Goal: Information Seeking & Learning: Learn about a topic

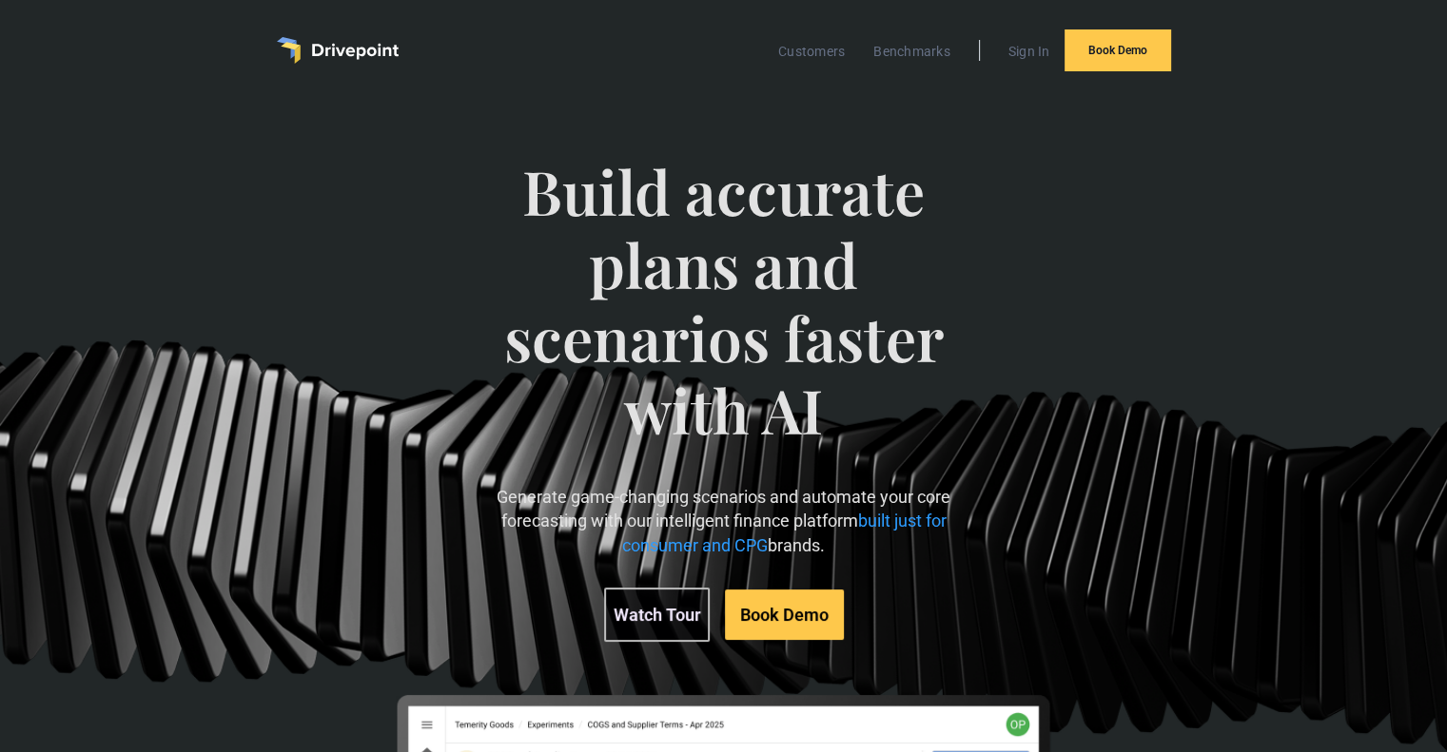
click at [643, 628] on link "Watch Tour" at bounding box center [657, 615] width 106 height 54
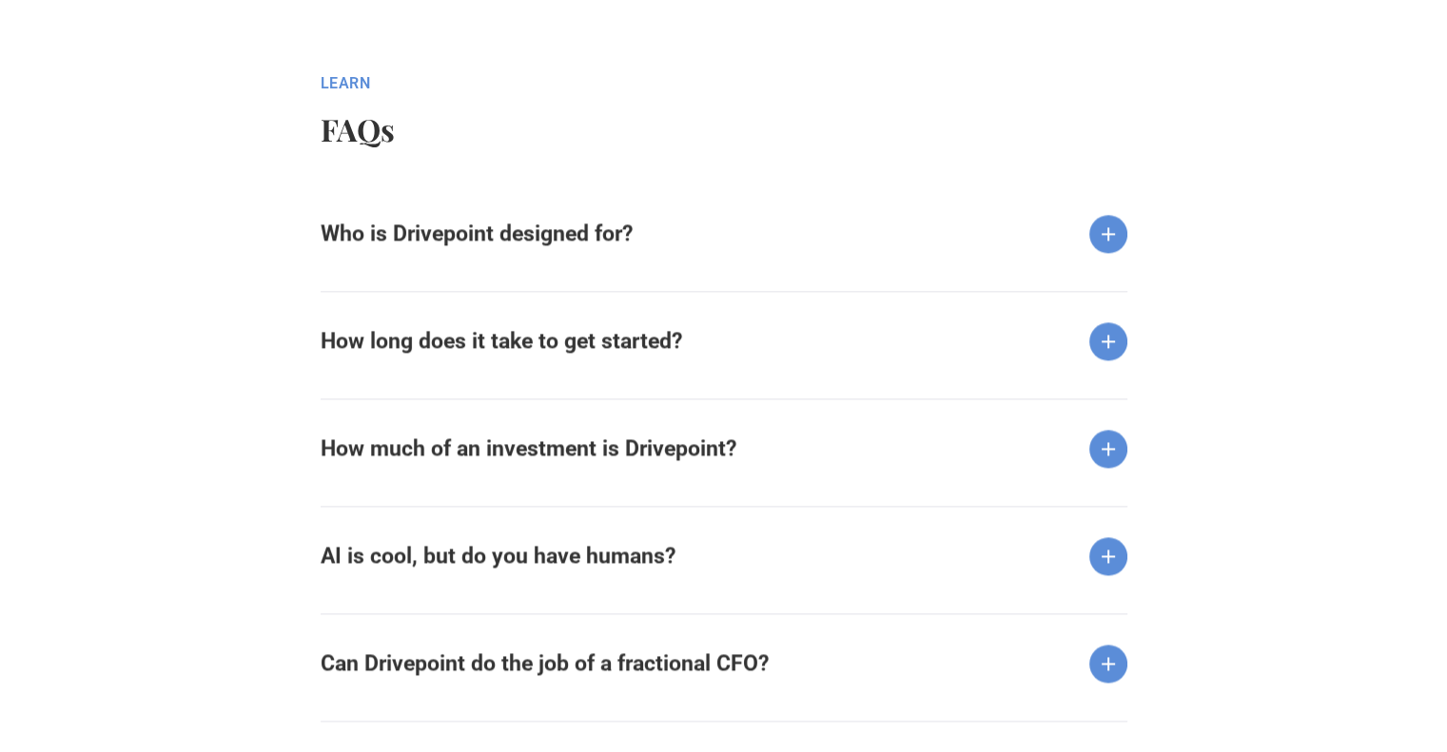
scroll to position [2456, 0]
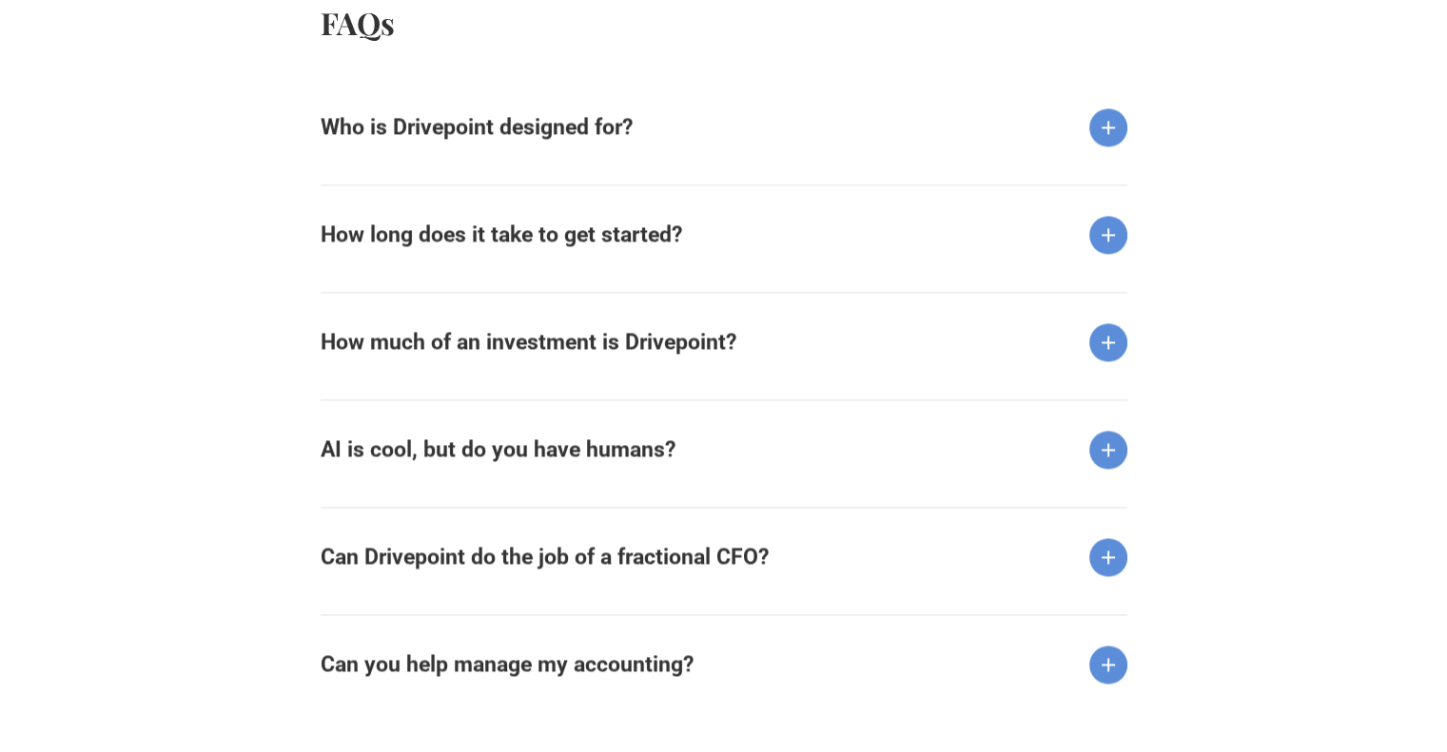
click at [842, 129] on div "Who is Drivepoint designed for?" at bounding box center [724, 112] width 807 height 68
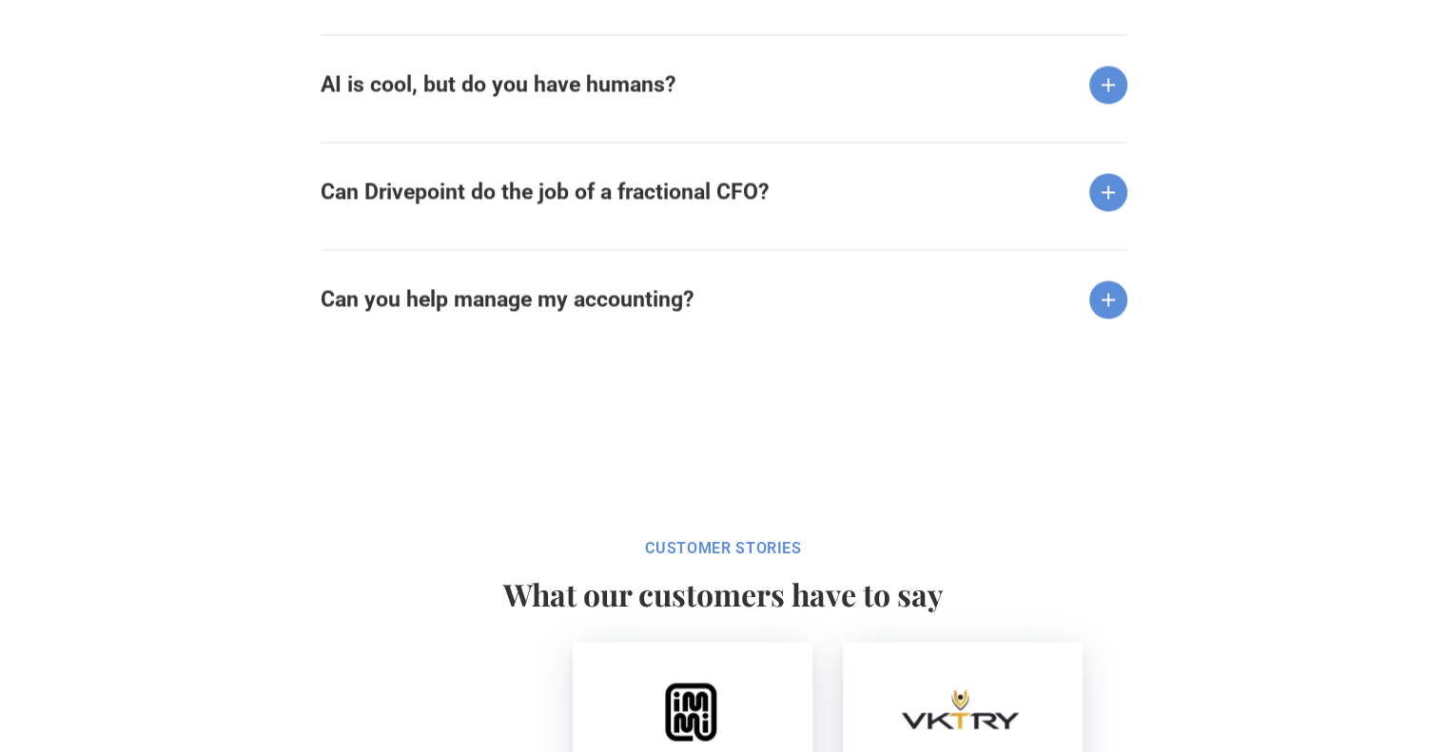
scroll to position [2892, 0]
click at [647, 194] on strong "Can Drivepoint do the job of a fractional CFO?" at bounding box center [545, 193] width 448 height 26
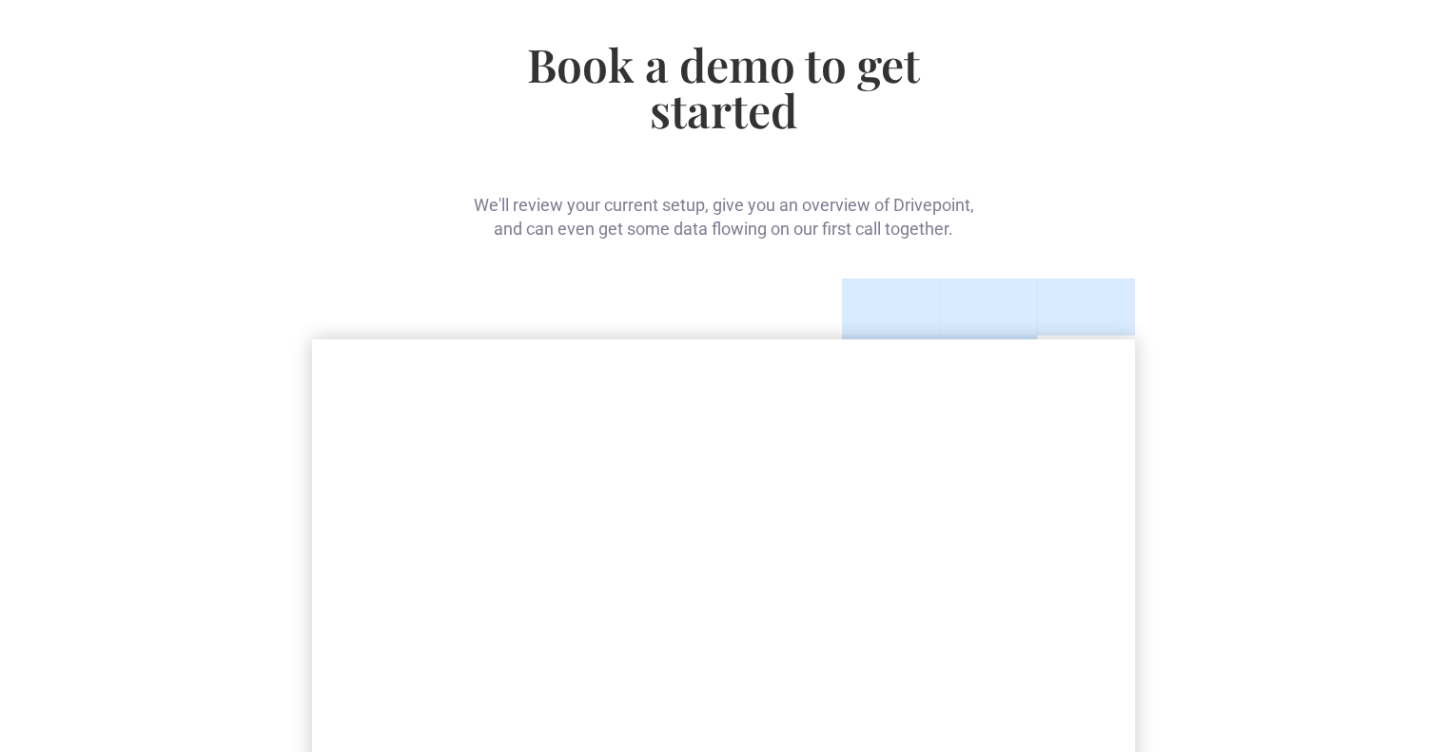
scroll to position [0, 0]
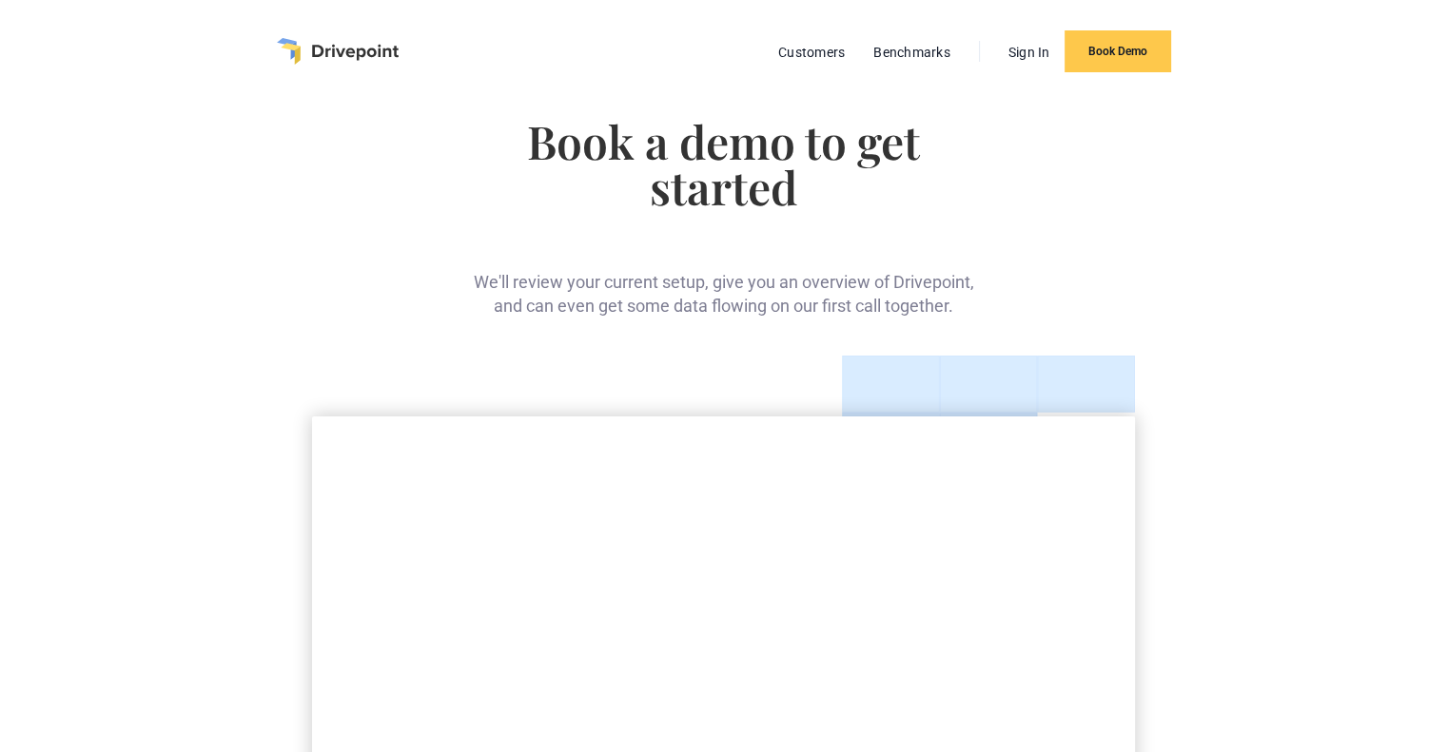
click at [319, 48] on img "home" at bounding box center [338, 51] width 122 height 27
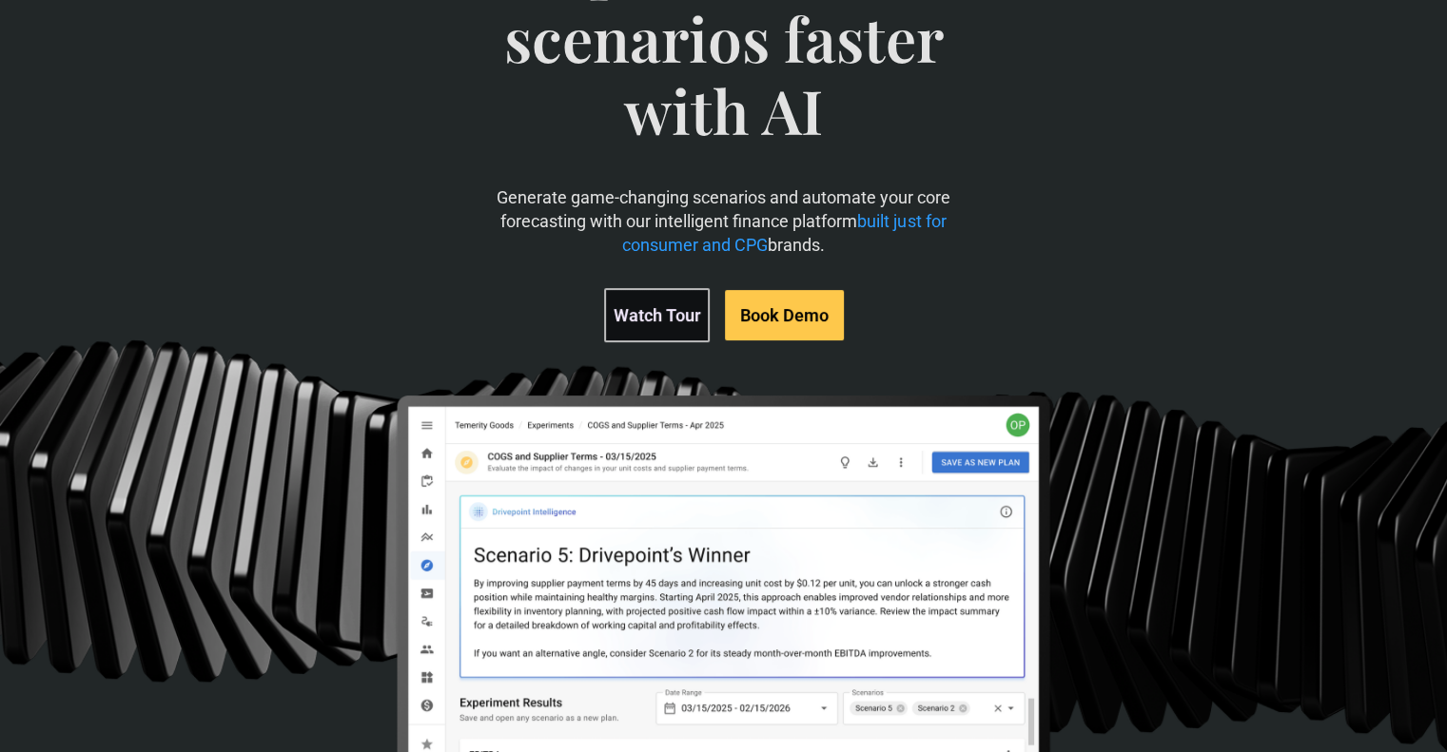
scroll to position [301, 0]
click at [685, 246] on span "built just for consumer and CPG" at bounding box center [784, 232] width 324 height 44
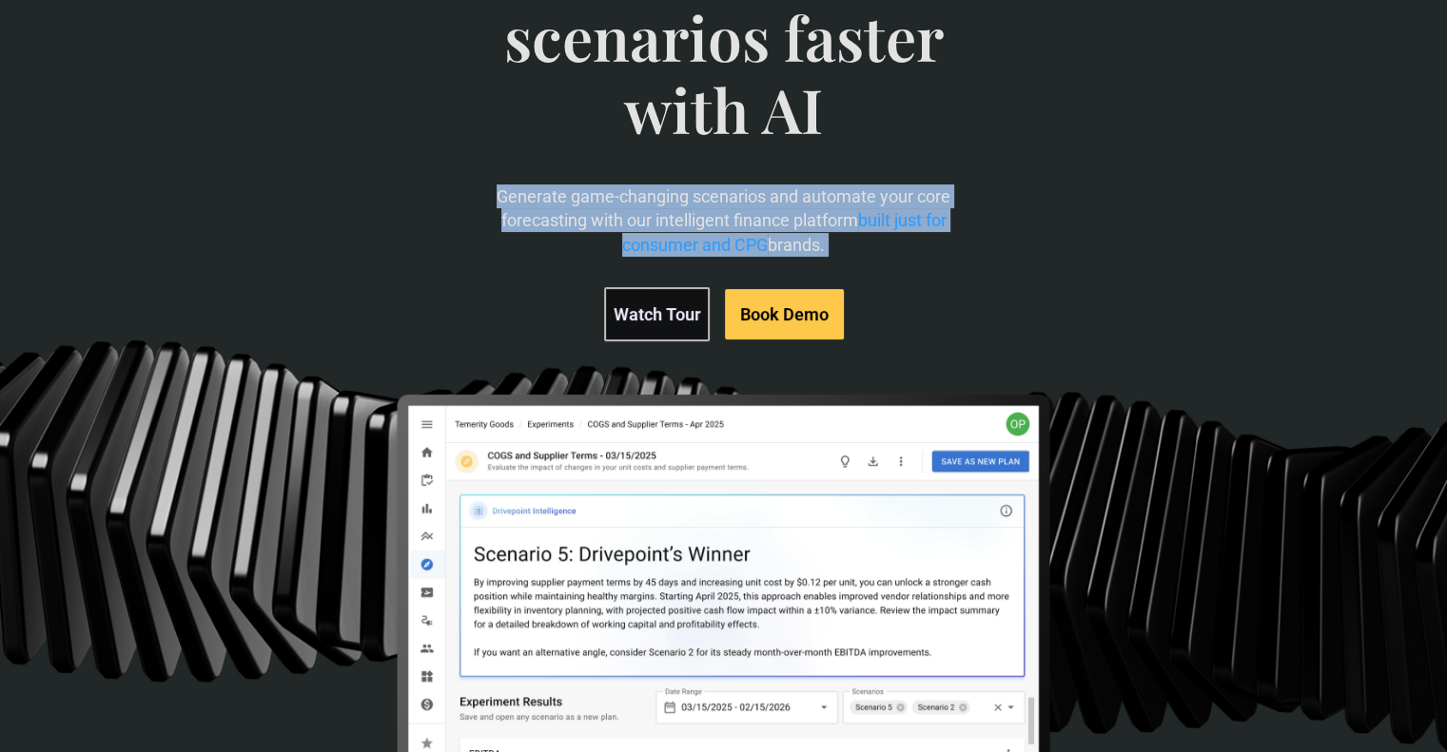
click at [685, 246] on span "built just for consumer and CPG" at bounding box center [784, 232] width 324 height 44
click at [732, 246] on span "built just for consumer and CPG" at bounding box center [784, 232] width 324 height 44
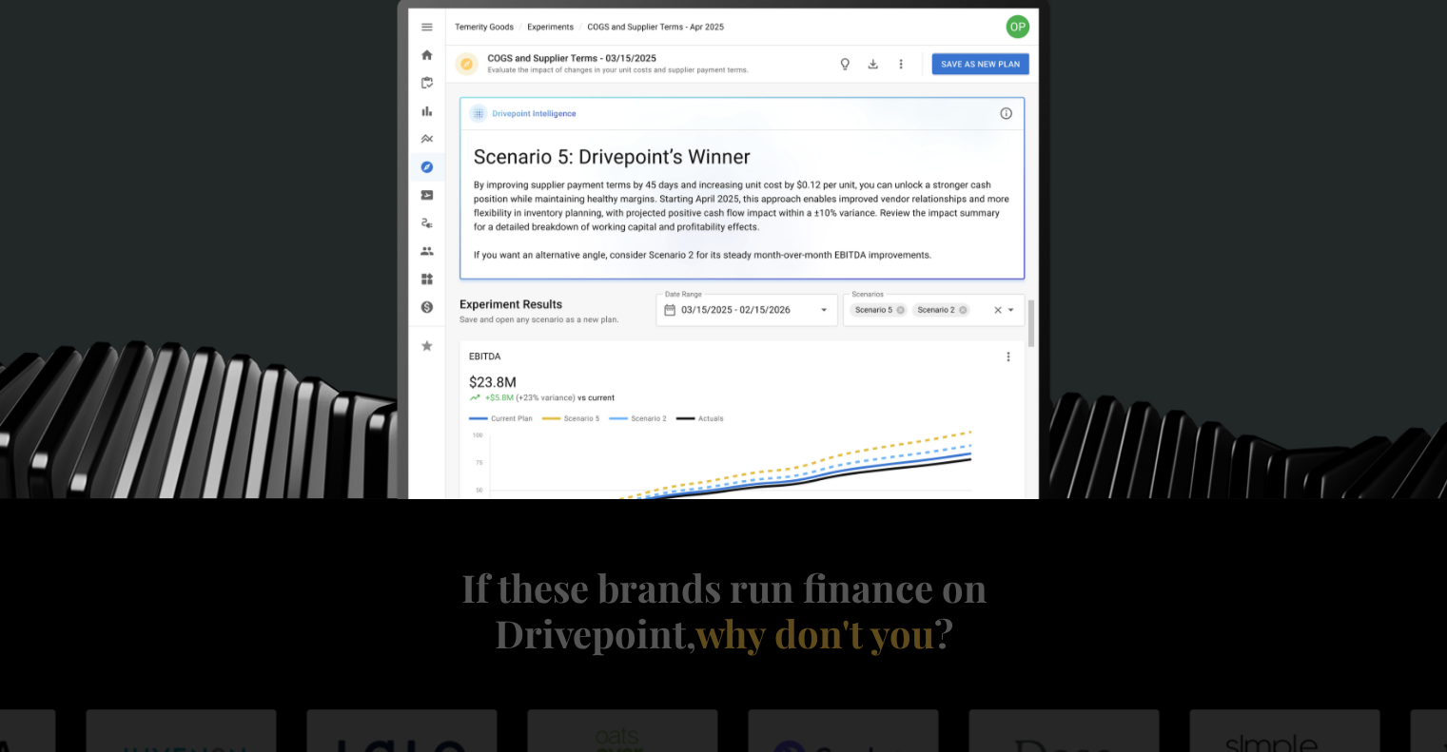
scroll to position [701, 0]
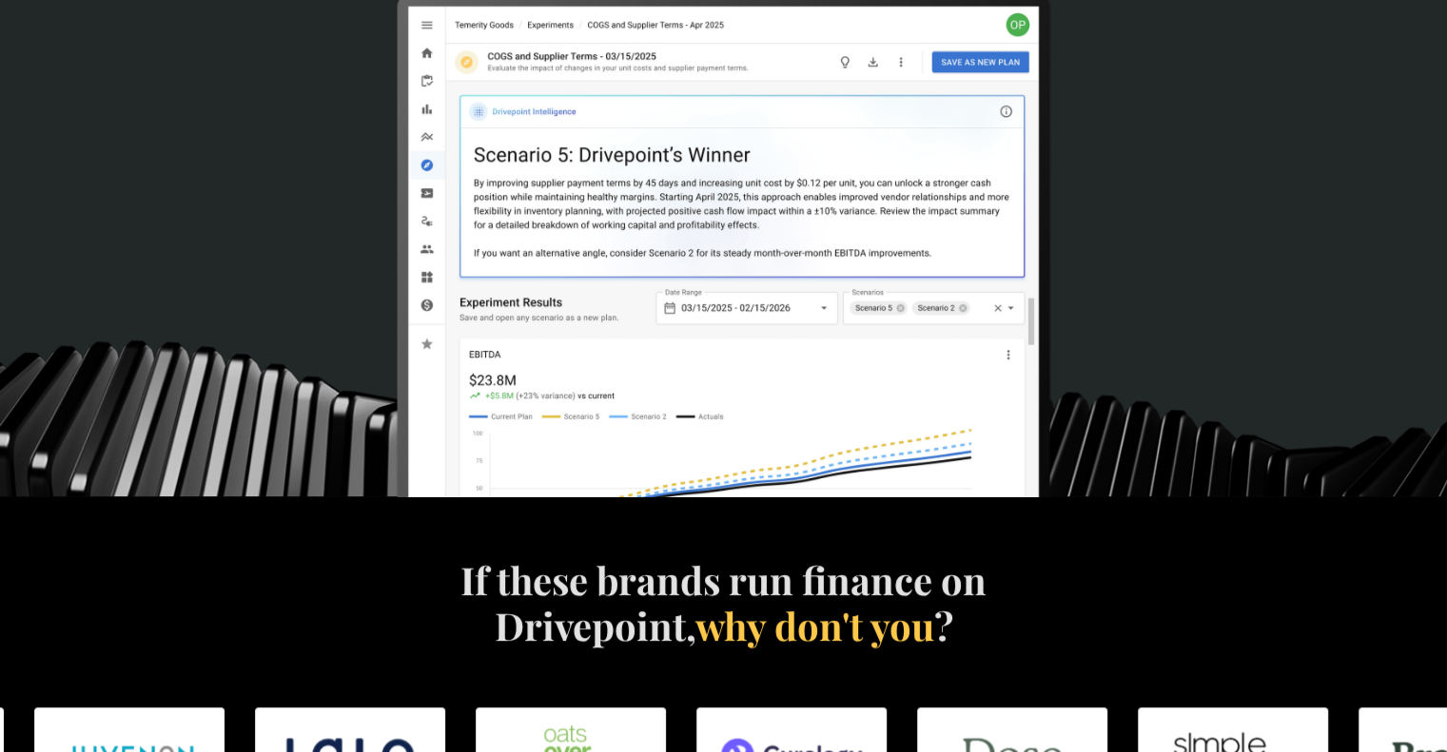
click at [702, 349] on img at bounding box center [724, 324] width 658 height 658
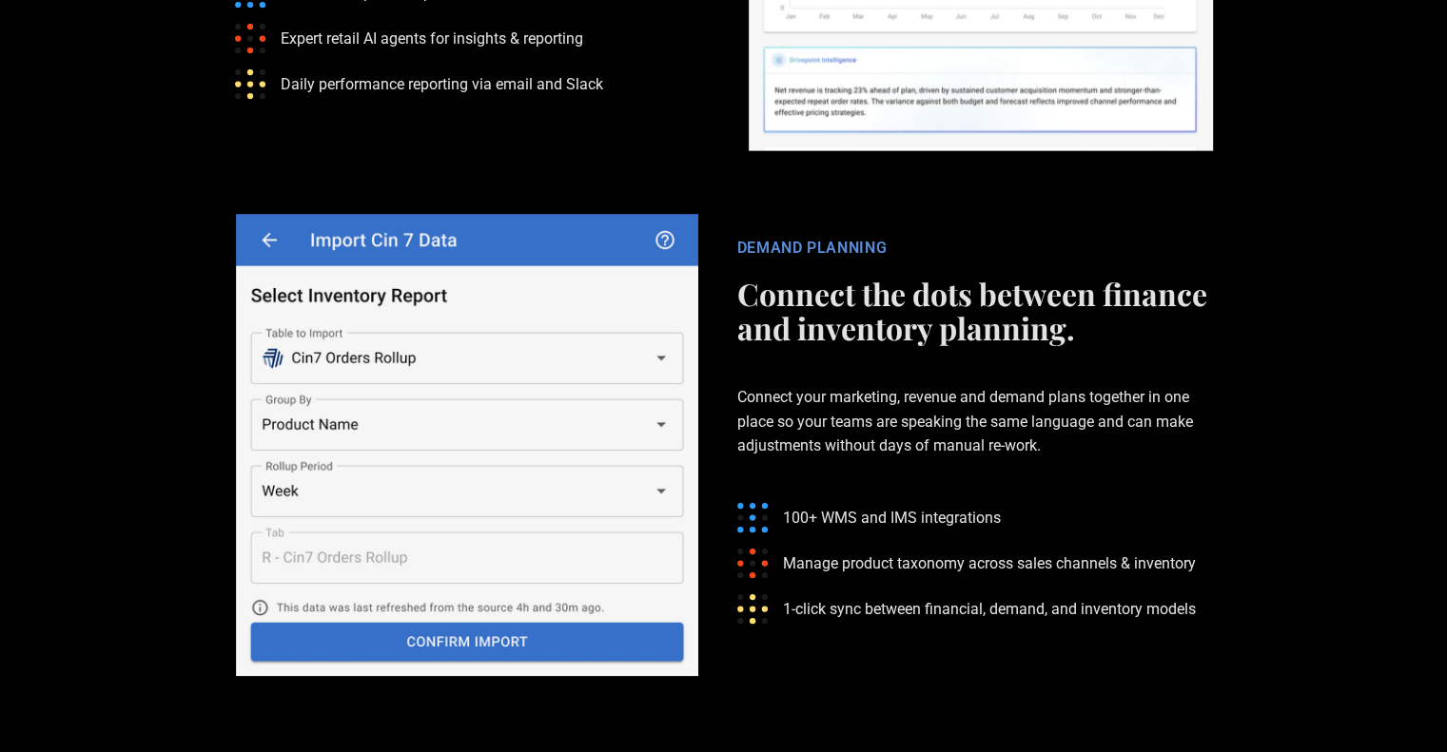
scroll to position [4468, 0]
